Goal: Task Accomplishment & Management: Complete application form

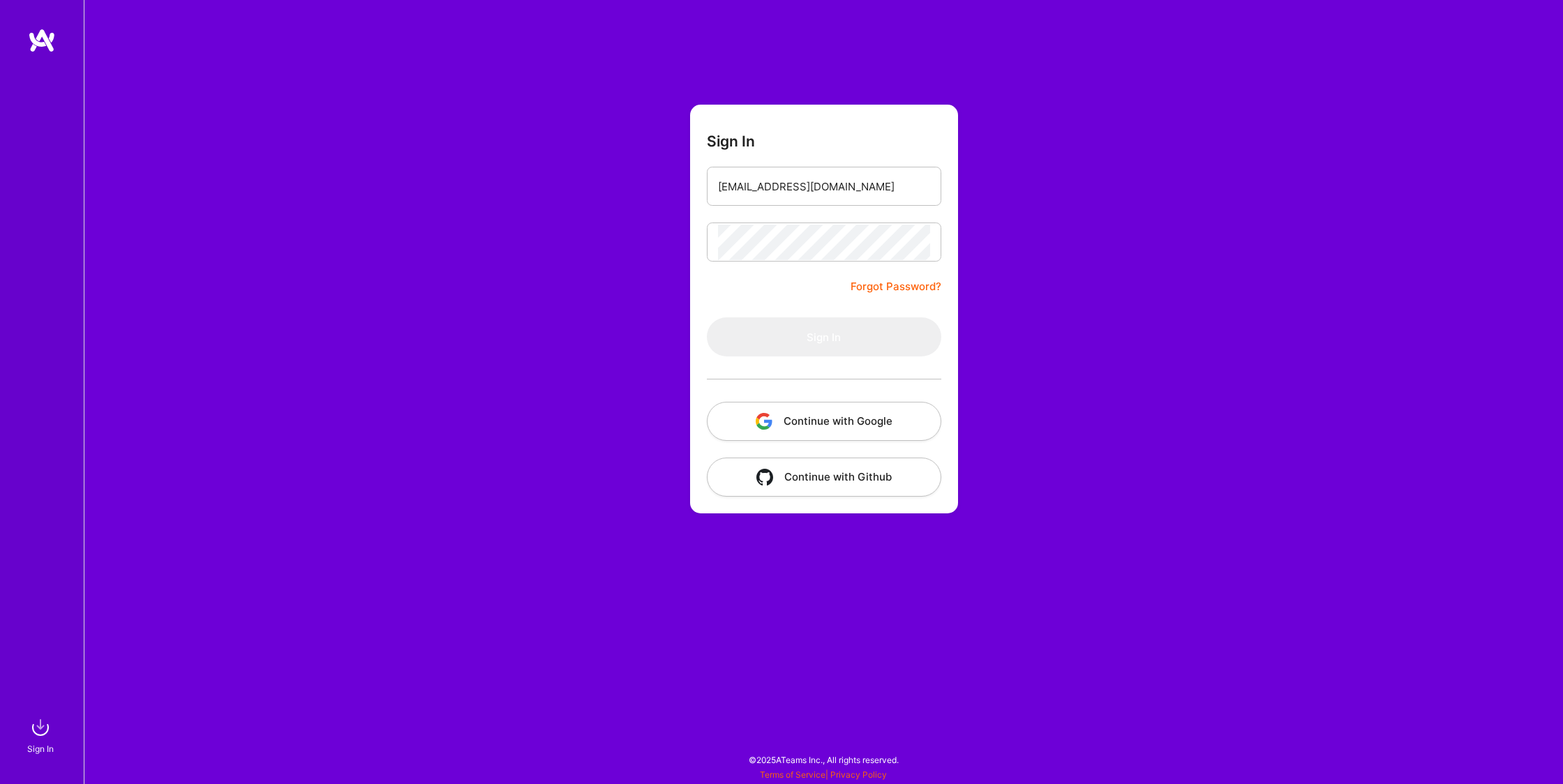
type input "[EMAIL_ADDRESS][DOMAIN_NAME]"
click at [830, 347] on button "Sign In" at bounding box center [824, 337] width 234 height 39
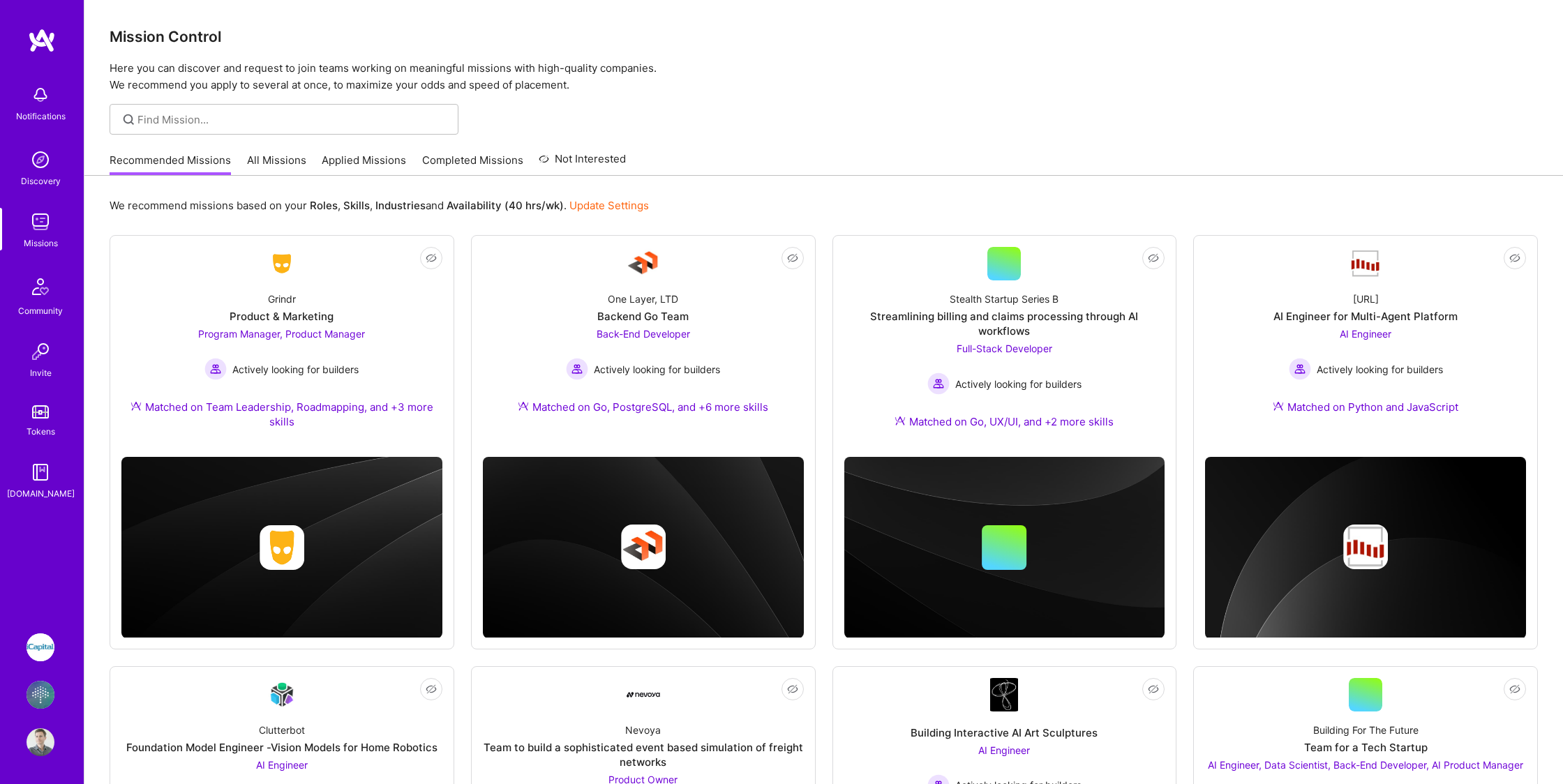
click at [390, 170] on link "Applied Missions" at bounding box center [363, 164] width 84 height 23
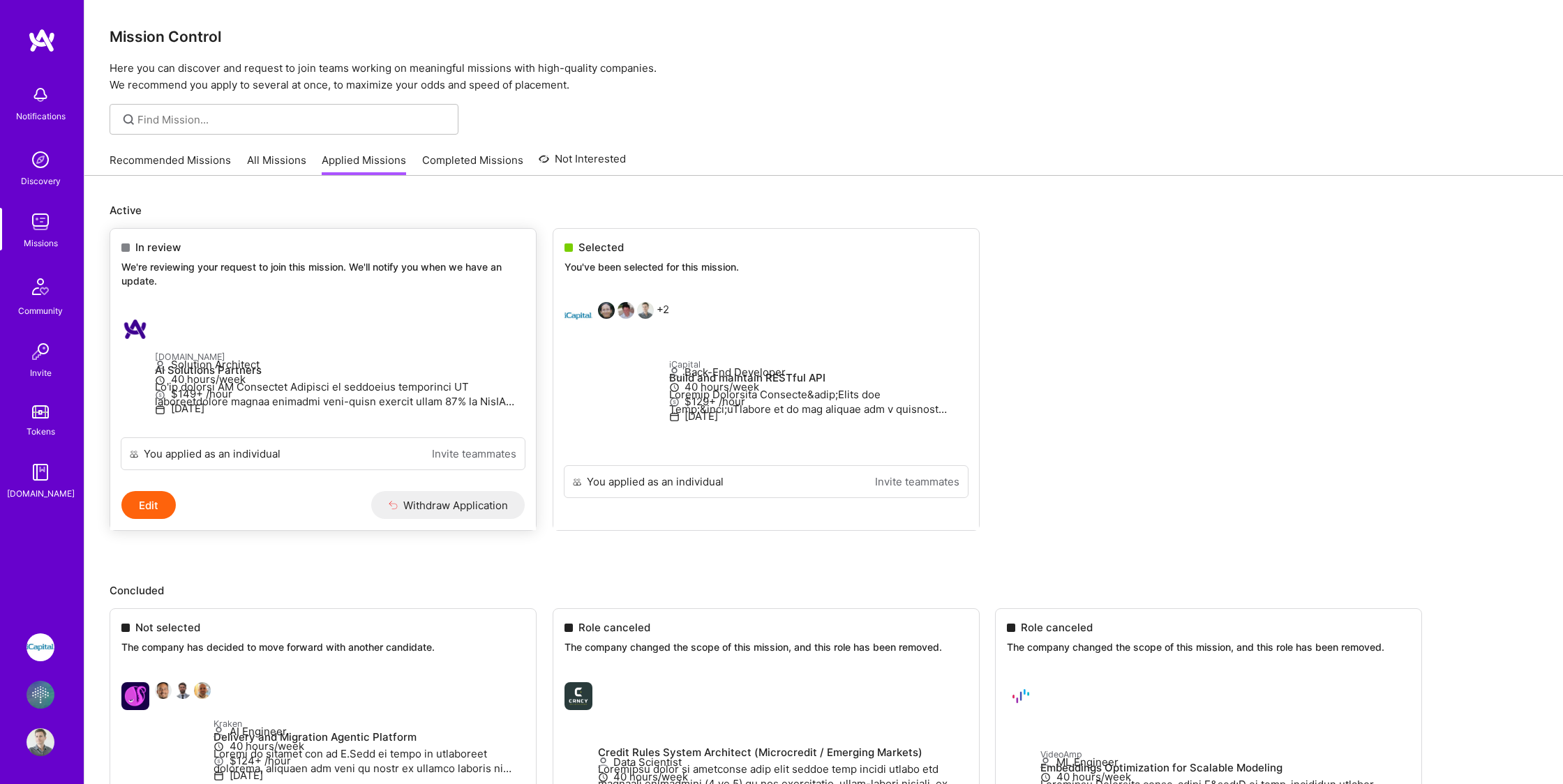
click at [289, 361] on p "[DOMAIN_NAME]" at bounding box center [339, 357] width 370 height 16
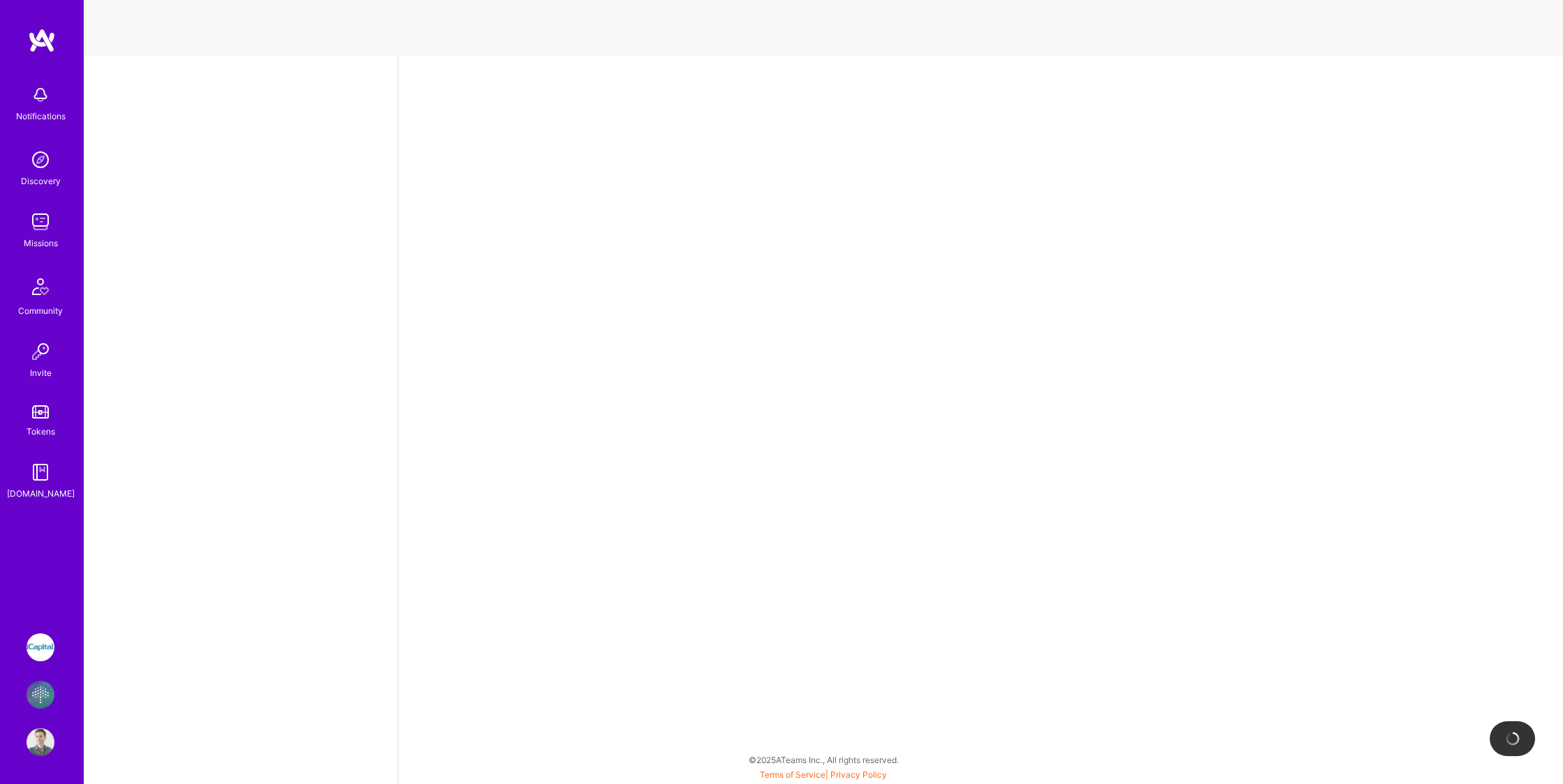
select select "US"
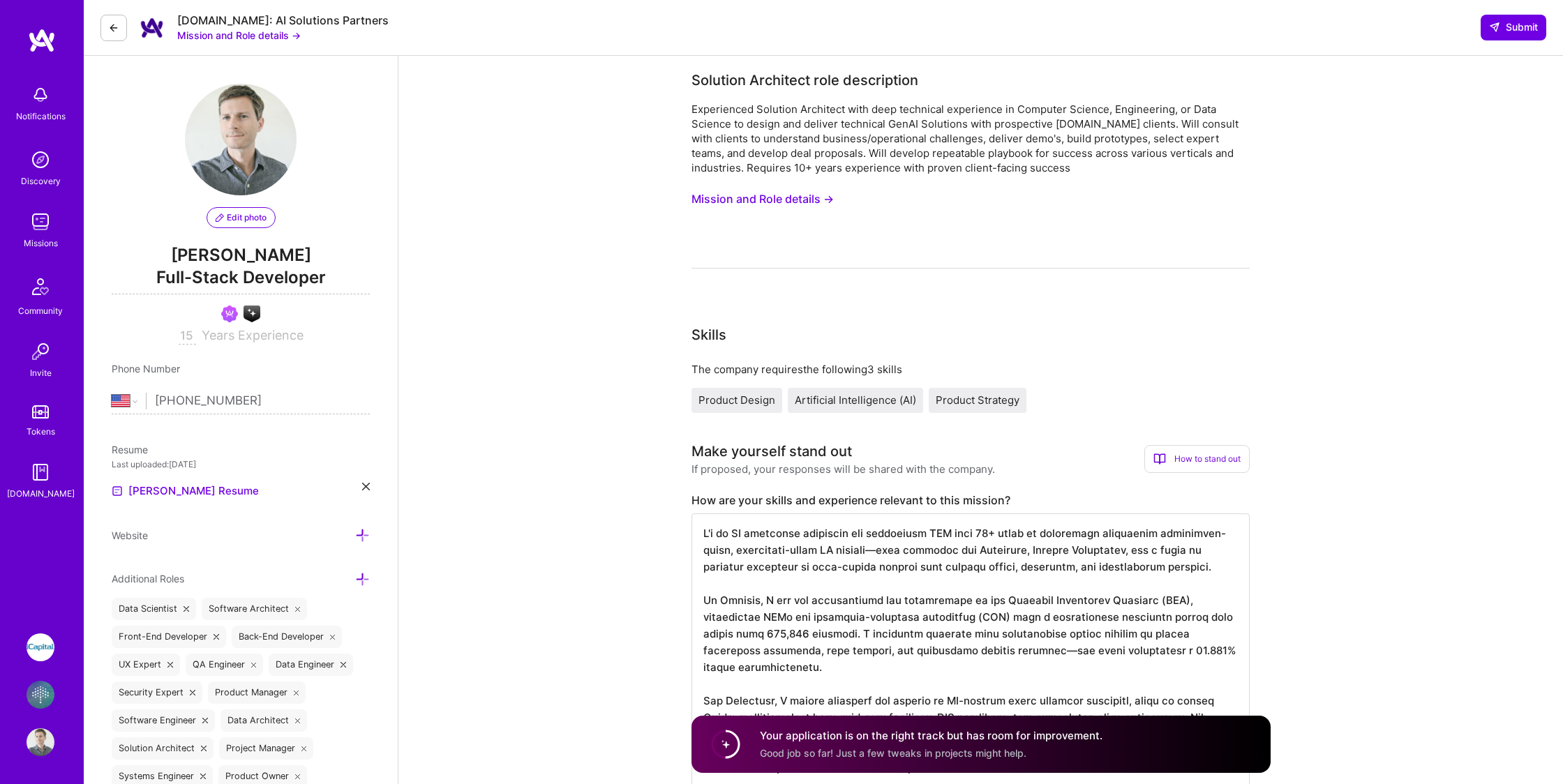
click at [122, 19] on button at bounding box center [113, 28] width 26 height 26
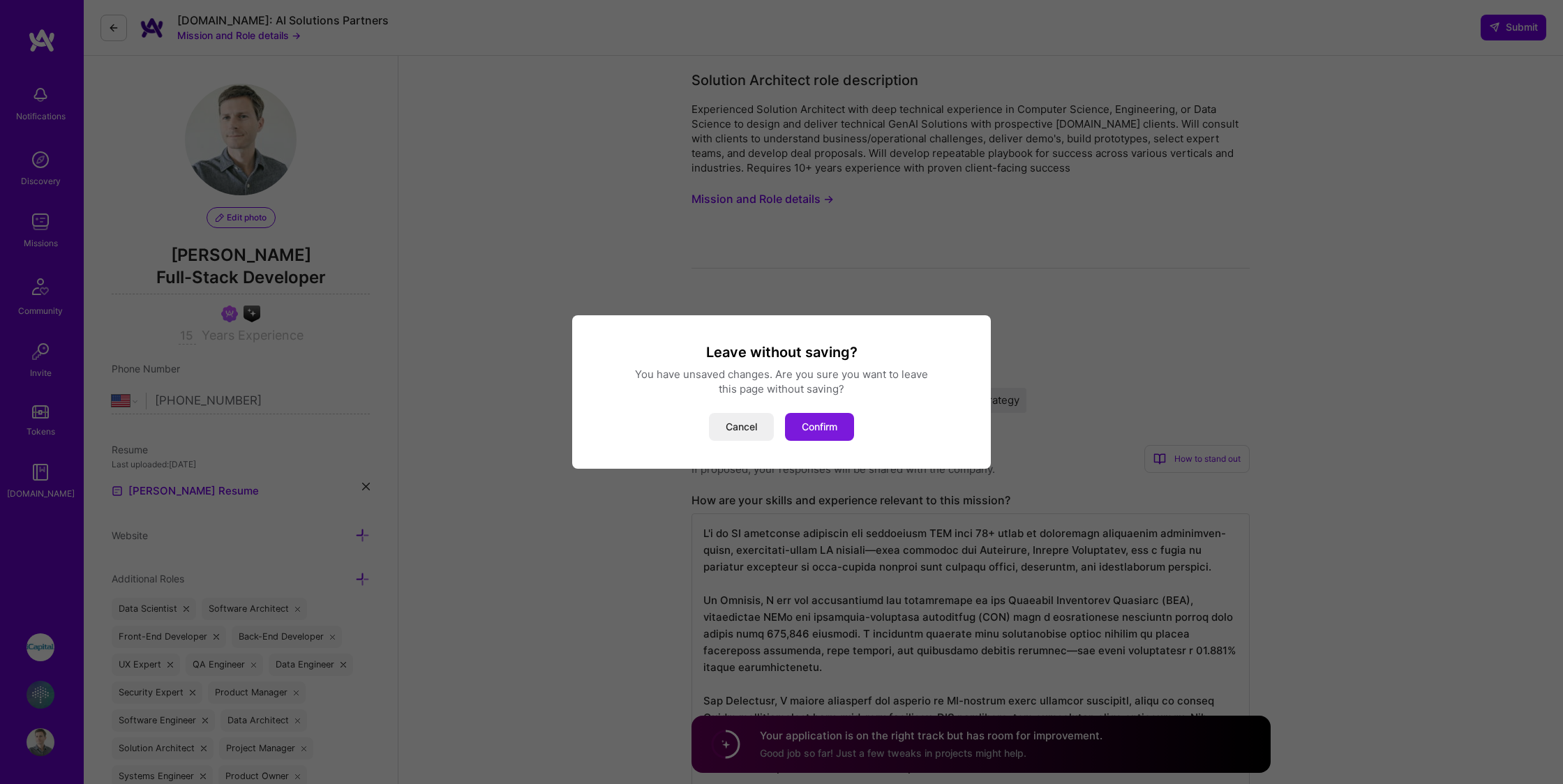
click at [839, 420] on button "Confirm" at bounding box center [819, 427] width 69 height 28
